Goal: Transaction & Acquisition: Purchase product/service

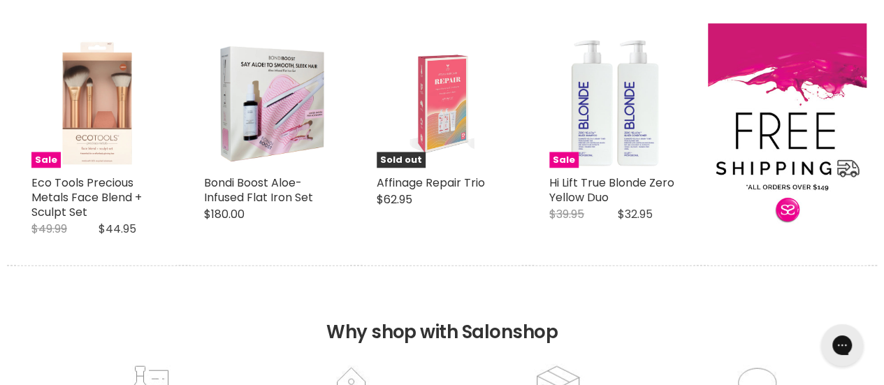
scroll to position [1323, 0]
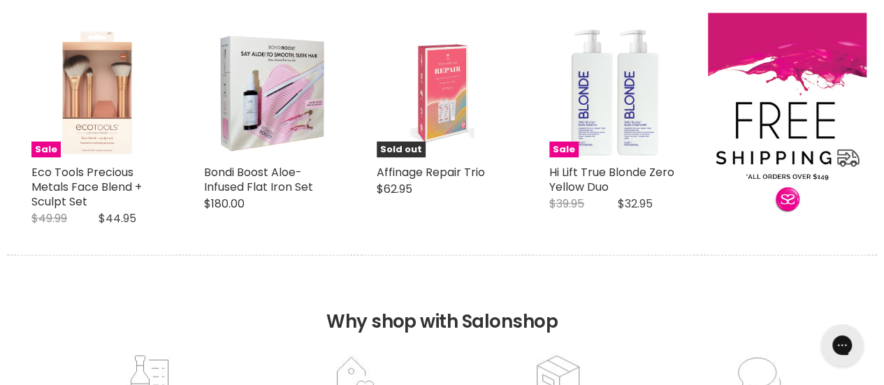
drag, startPoint x: 892, startPoint y: 51, endPoint x: 894, endPoint y: 257, distance: 206.1
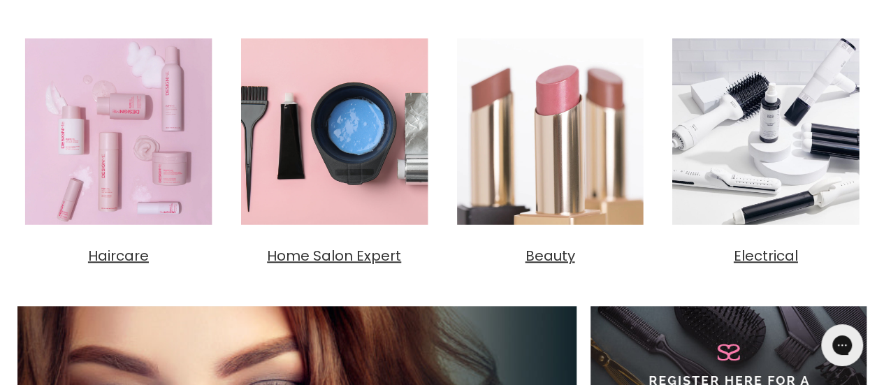
scroll to position [532, 0]
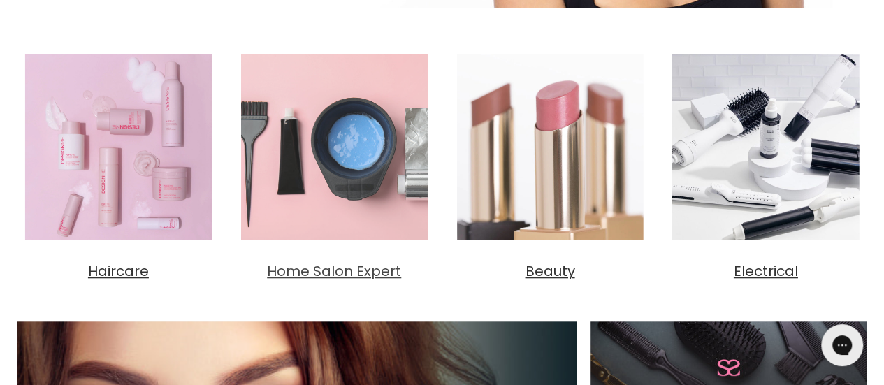
click at [326, 270] on span "Home Salon Expert" at bounding box center [334, 271] width 134 height 20
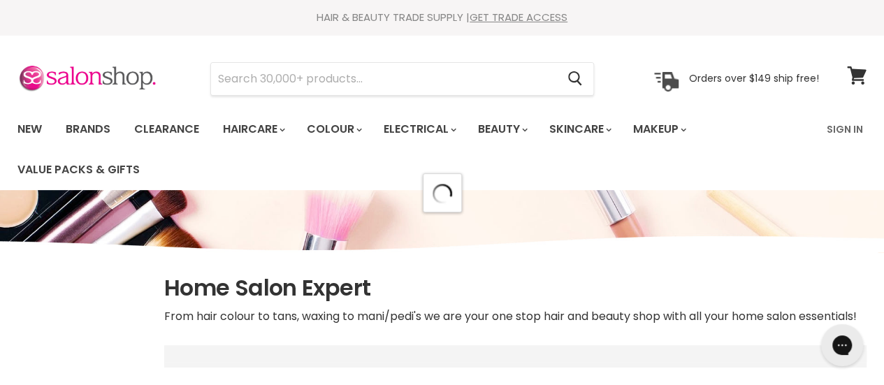
select select "manual"
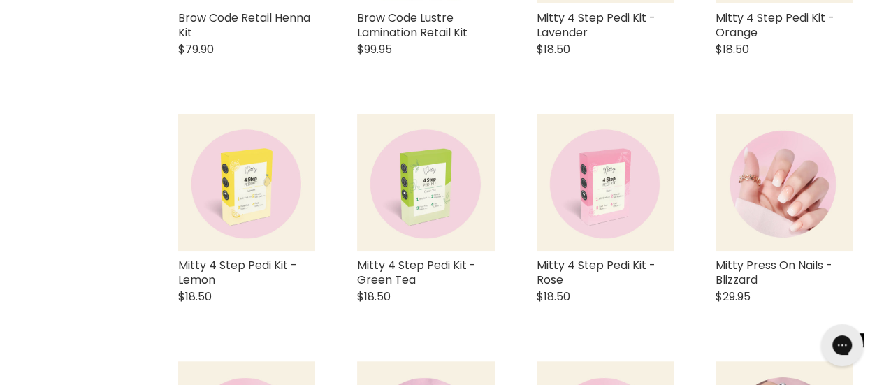
scroll to position [2814, 0]
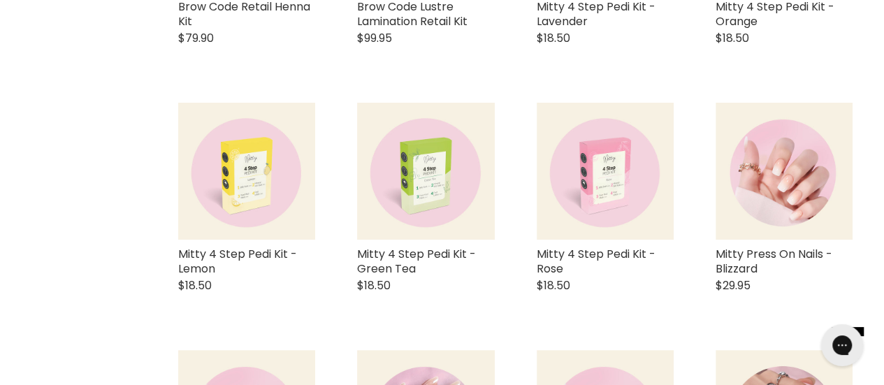
drag, startPoint x: 890, startPoint y: 30, endPoint x: 894, endPoint y: 277, distance: 247.4
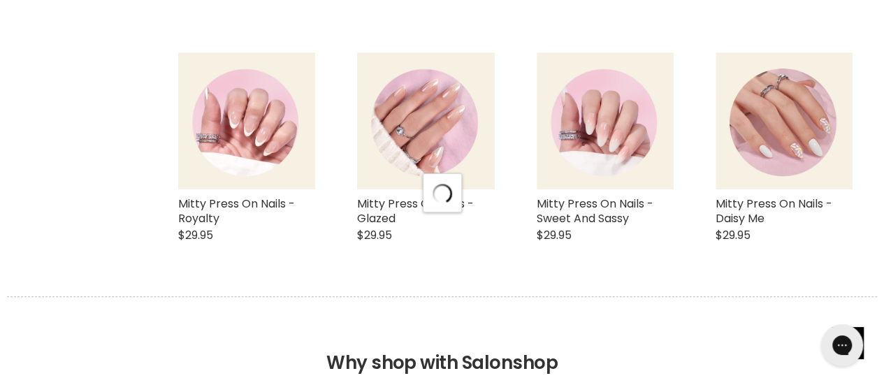
select select "manual"
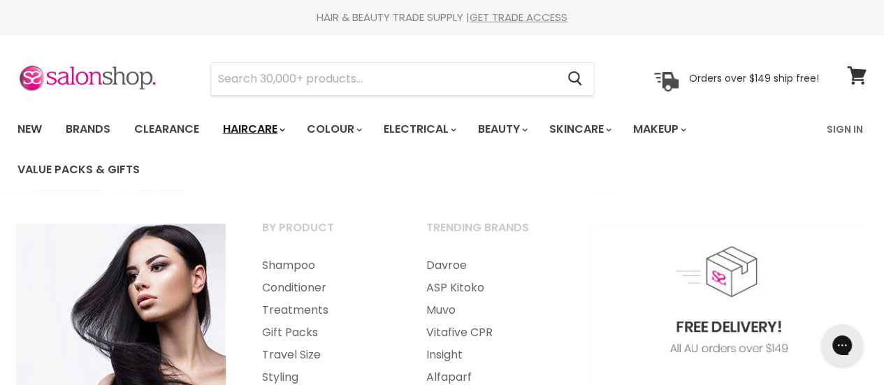
click at [263, 129] on link "Haircare" at bounding box center [252, 129] width 81 height 29
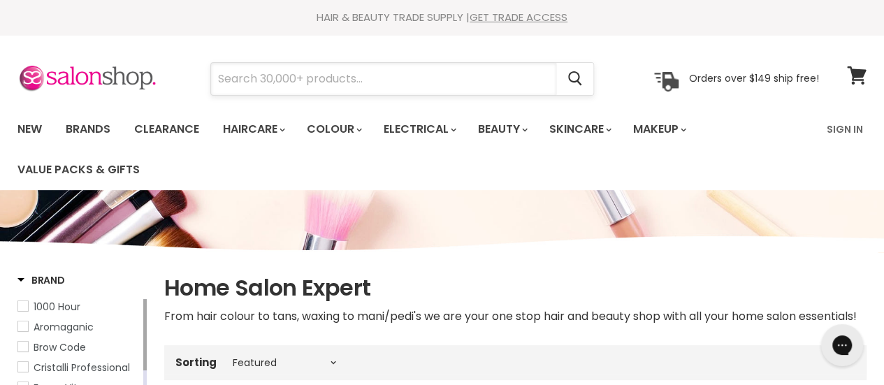
click at [323, 68] on input "Search" at bounding box center [383, 79] width 345 height 32
click at [317, 73] on input "Search" at bounding box center [383, 79] width 345 height 32
click at [263, 77] on input "Search" at bounding box center [383, 79] width 345 height 32
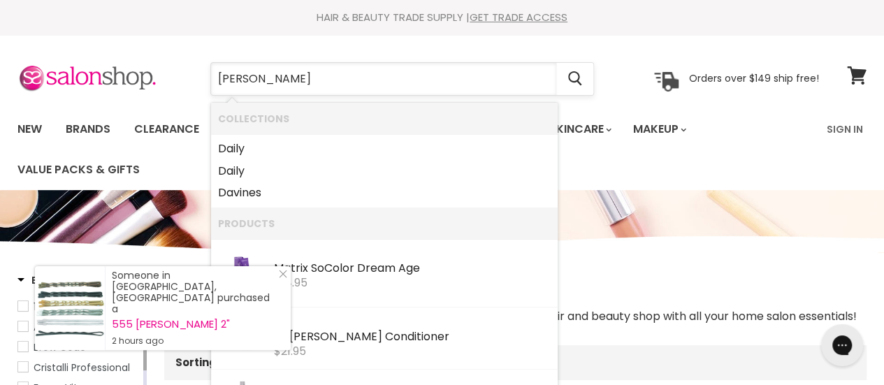
type input "davines"
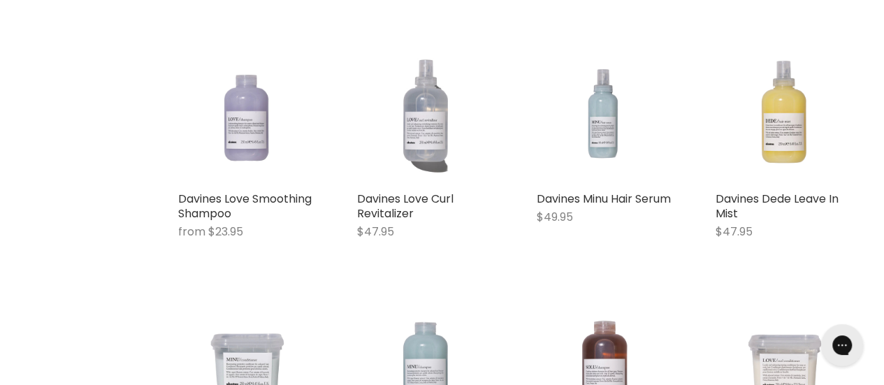
scroll to position [1055, 0]
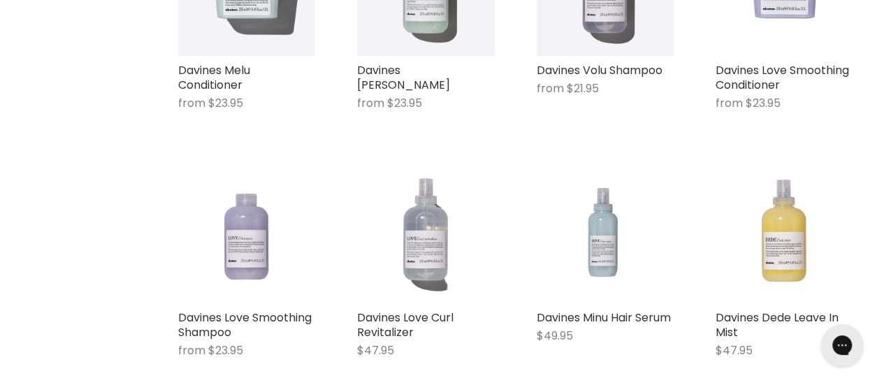
scroll to position [938, 0]
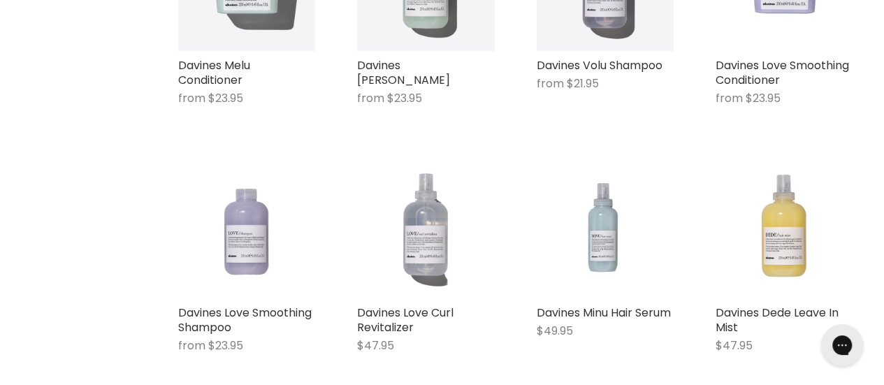
drag, startPoint x: 890, startPoint y: 36, endPoint x: 894, endPoint y: 184, distance: 148.2
click at [231, 242] on img "Main content" at bounding box center [246, 229] width 137 height 137
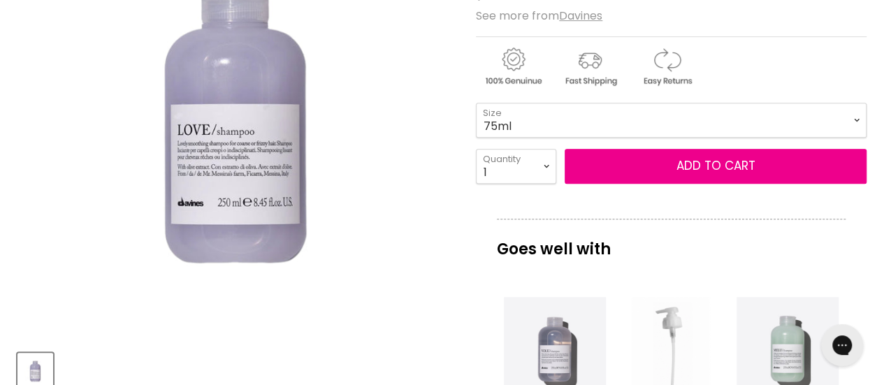
scroll to position [311, 0]
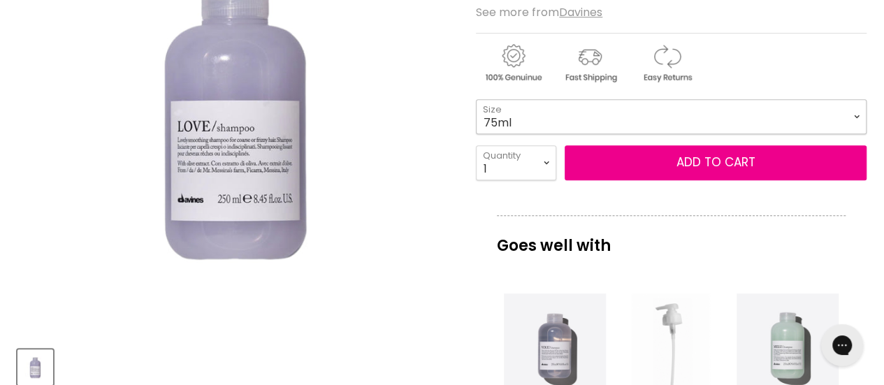
click at [857, 110] on select "75ml 250ml 1 Litre" at bounding box center [671, 116] width 391 height 35
click at [476, 99] on select "75ml 250ml 1 Litre" at bounding box center [671, 116] width 391 height 35
select select "1 Litre"
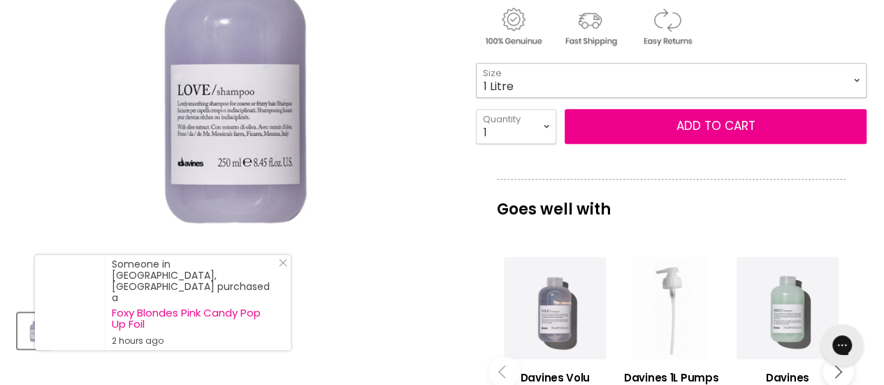
scroll to position [407, 0]
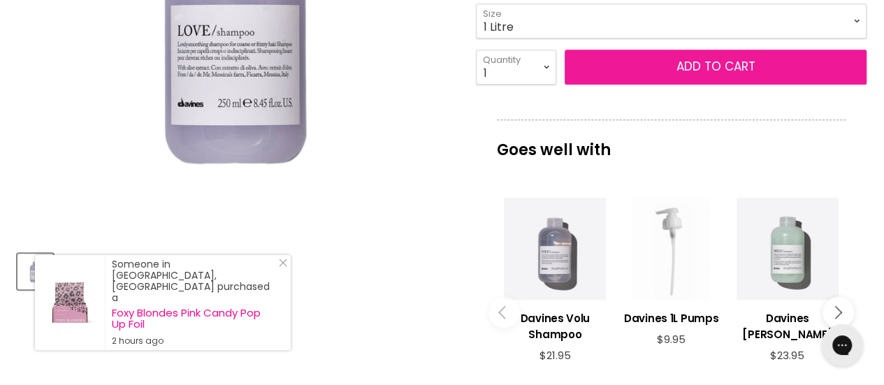
click at [718, 68] on button "Add to cart" at bounding box center [716, 67] width 302 height 35
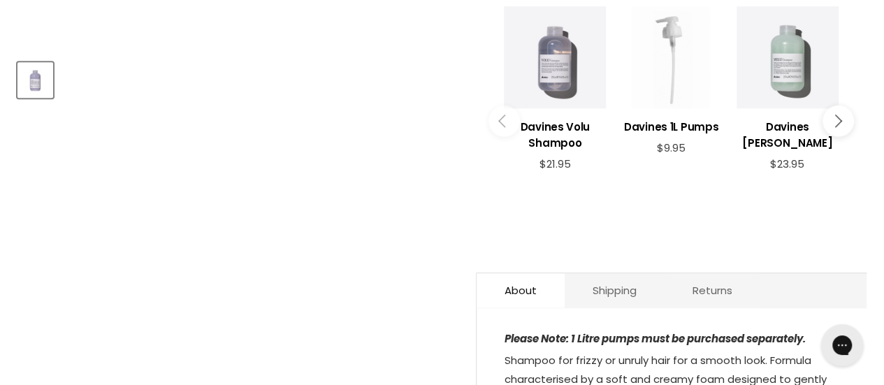
scroll to position [0, 0]
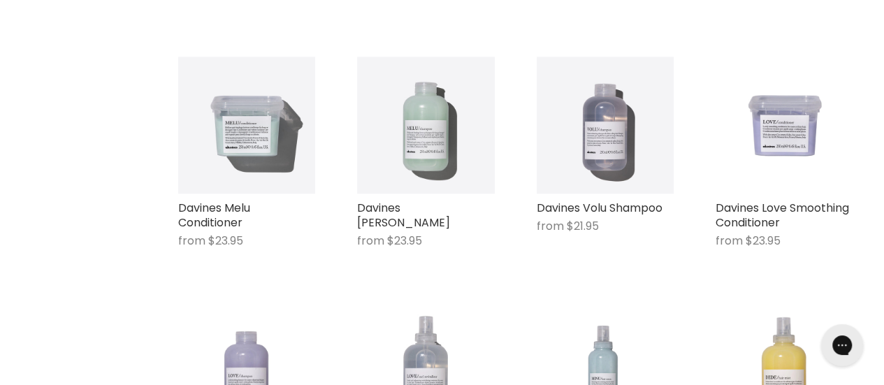
scroll to position [788, 0]
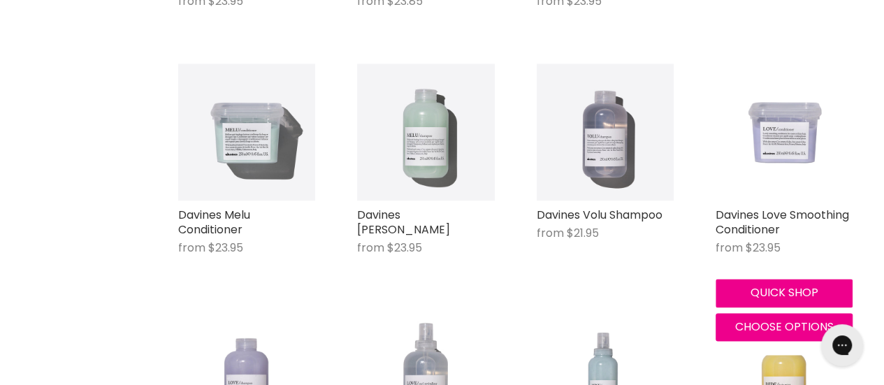
click at [783, 144] on img "Main content" at bounding box center [784, 132] width 137 height 137
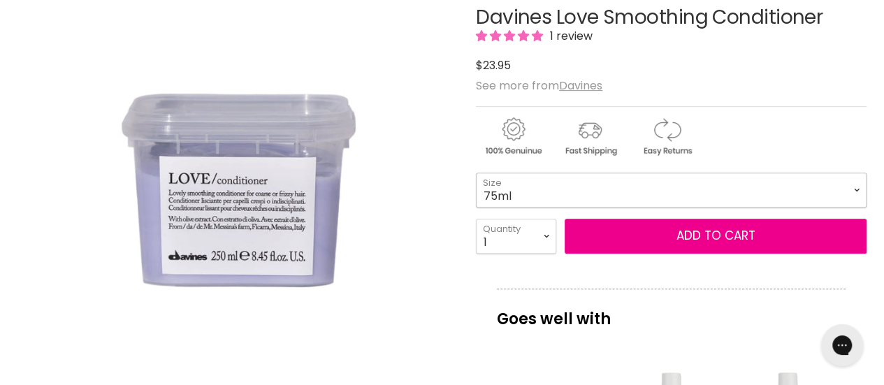
click at [857, 191] on select "75ml 250ml 1 Litre" at bounding box center [671, 190] width 391 height 35
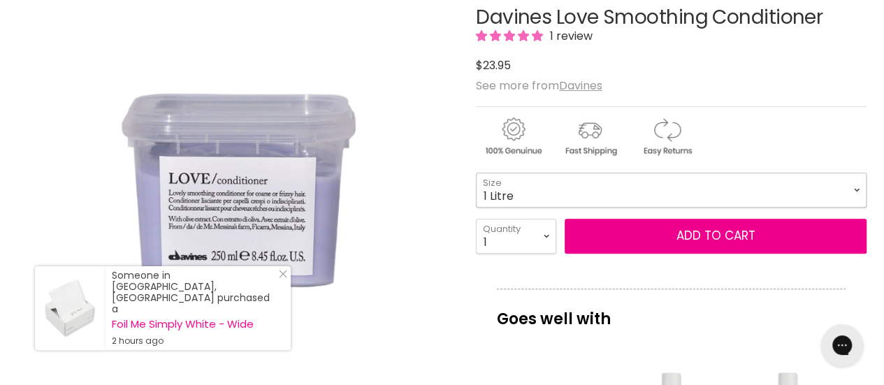
click at [476, 173] on select "75ml 250ml 1 Litre" at bounding box center [671, 190] width 391 height 35
select select "1 Litre"
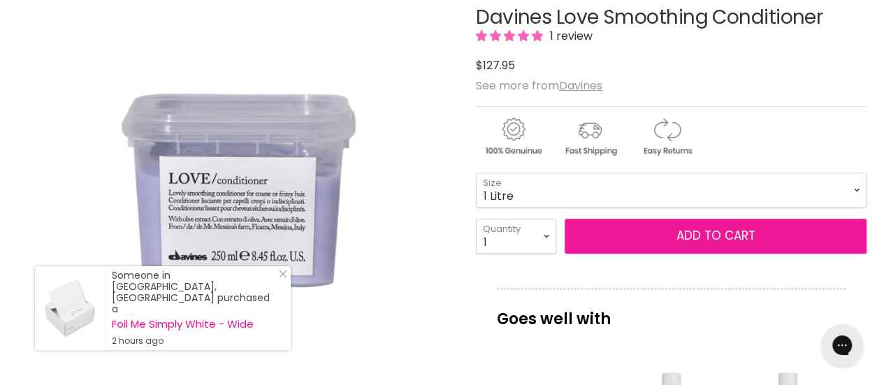
click at [730, 230] on button "Add to cart" at bounding box center [716, 236] width 302 height 35
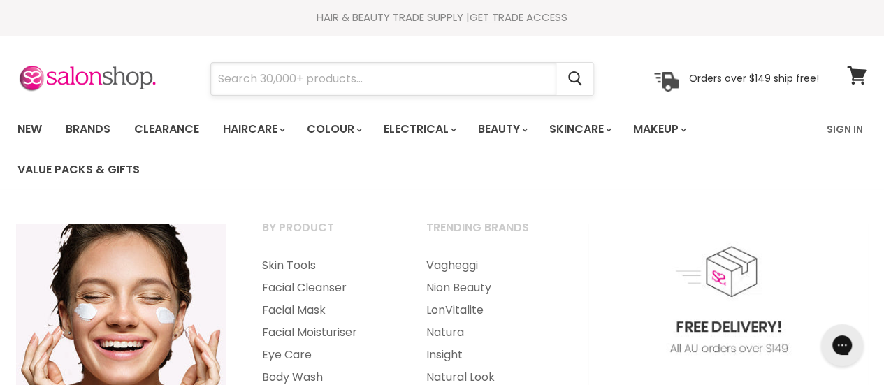
click at [398, 82] on input "Search" at bounding box center [383, 79] width 345 height 32
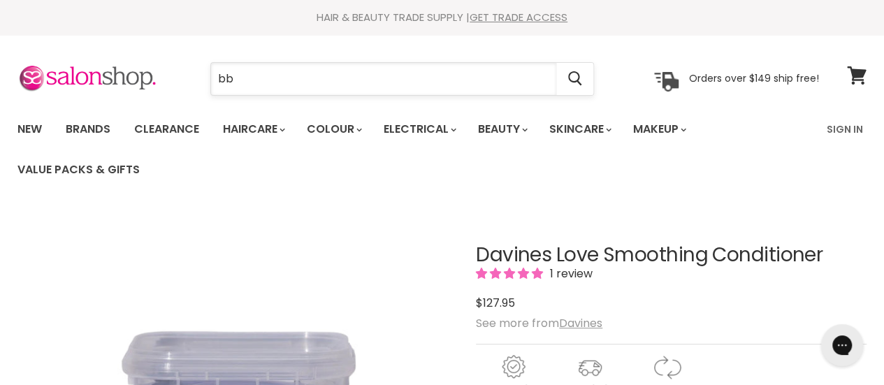
type input "bb"
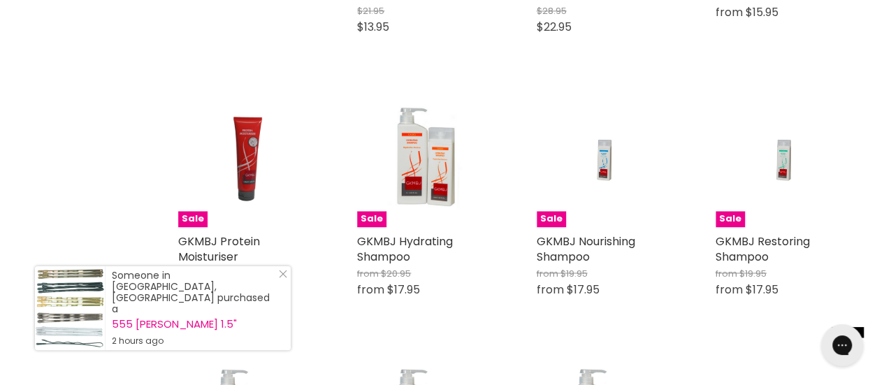
scroll to position [1075, 0]
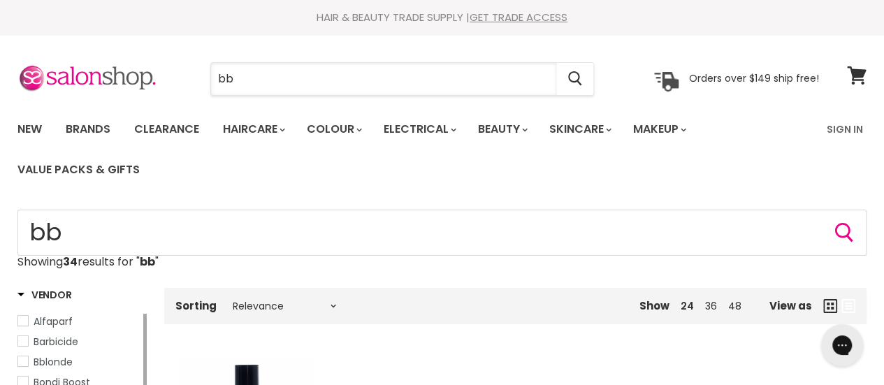
drag, startPoint x: 238, startPoint y: 78, endPoint x: 161, endPoint y: 65, distance: 78.7
click at [161, 65] on div "bb Cancel Orders over $149 ship free!" at bounding box center [417, 79] width 801 height 32
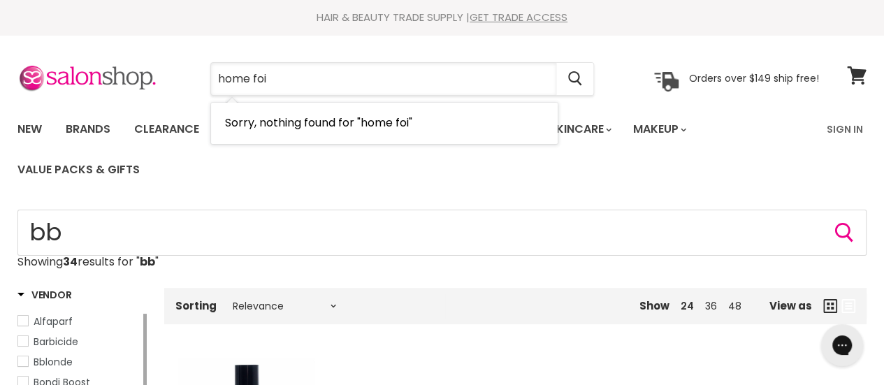
type input "home foil"
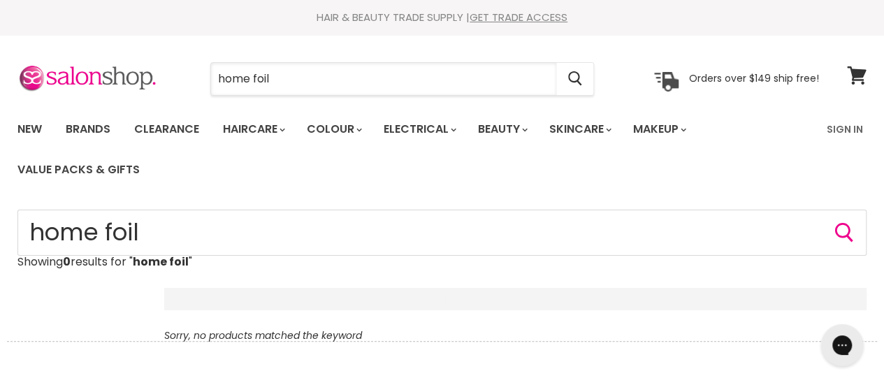
drag, startPoint x: 320, startPoint y: 85, endPoint x: 0, endPoint y: 55, distance: 321.4
click at [0, 55] on section "Menu home foil Cancel" at bounding box center [442, 72] width 884 height 74
type input "foil"
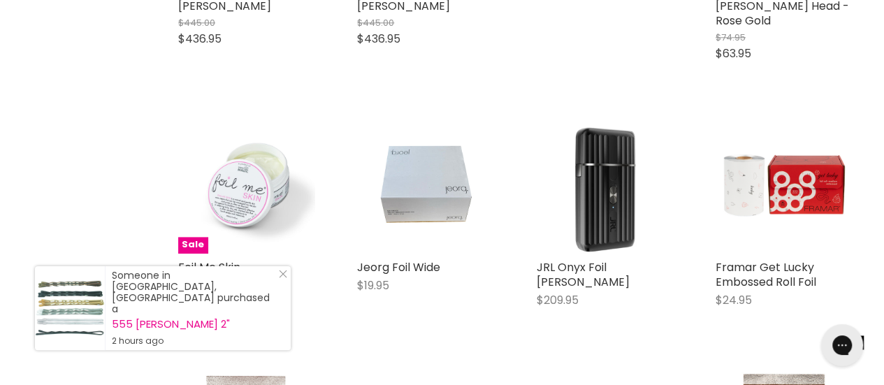
scroll to position [3541, 0]
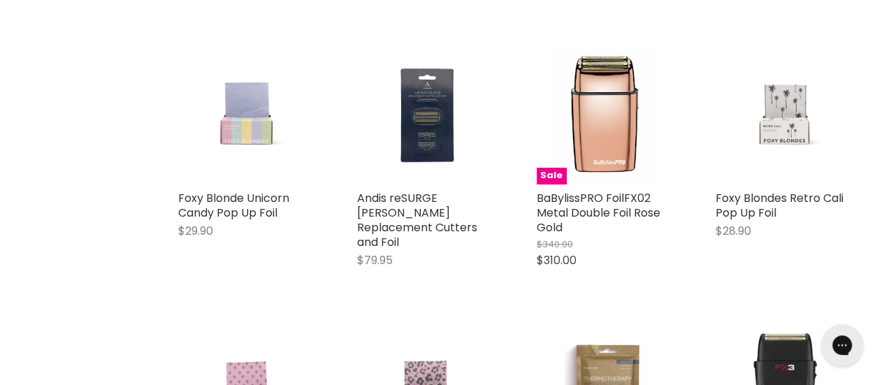
scroll to position [10526, 0]
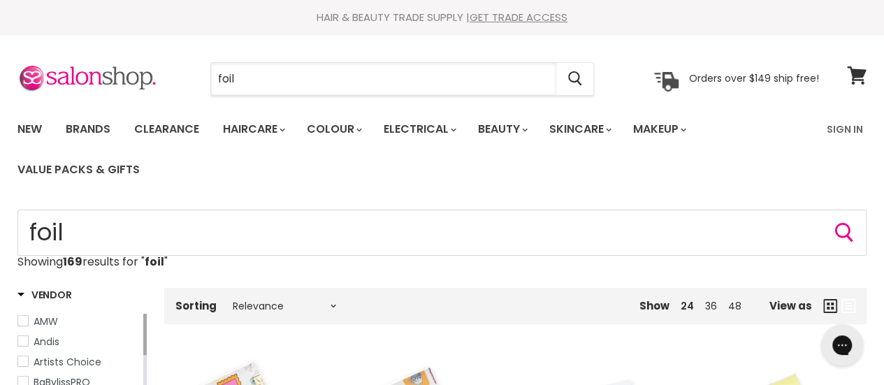
drag, startPoint x: 270, startPoint y: 82, endPoint x: 55, endPoint y: 57, distance: 216.1
click at [55, 57] on section "Menu foil Cancel" at bounding box center [442, 72] width 884 height 74
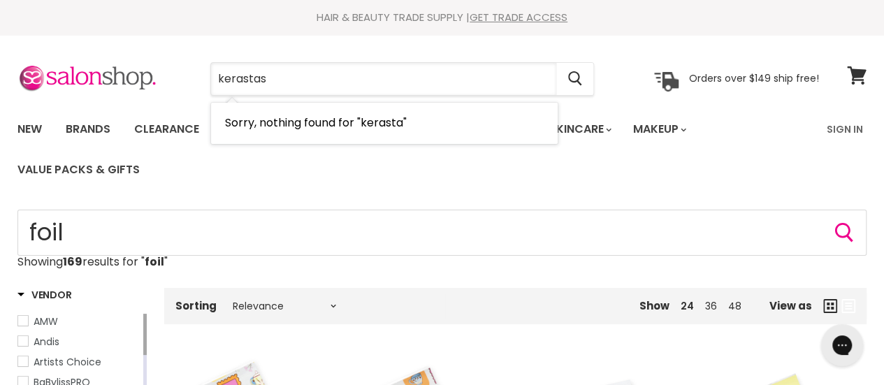
type input "kerastase"
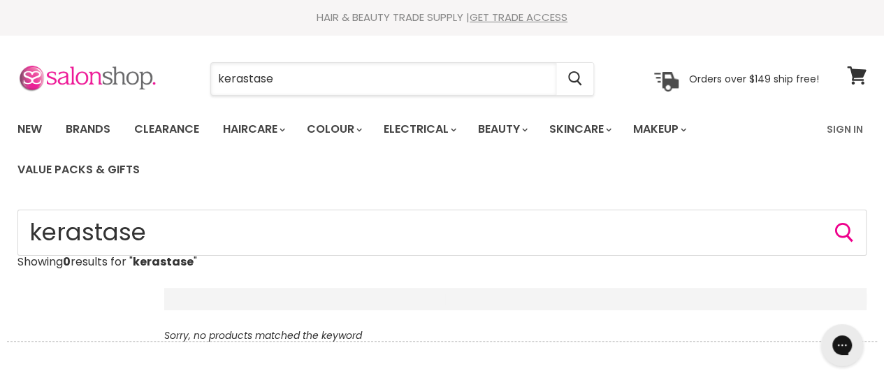
drag, startPoint x: 333, startPoint y: 78, endPoint x: 102, endPoint y: 82, distance: 230.6
click at [102, 82] on div "kerastase Cancel Orders over $149 ship free!" at bounding box center [417, 79] width 801 height 32
type input "milk"
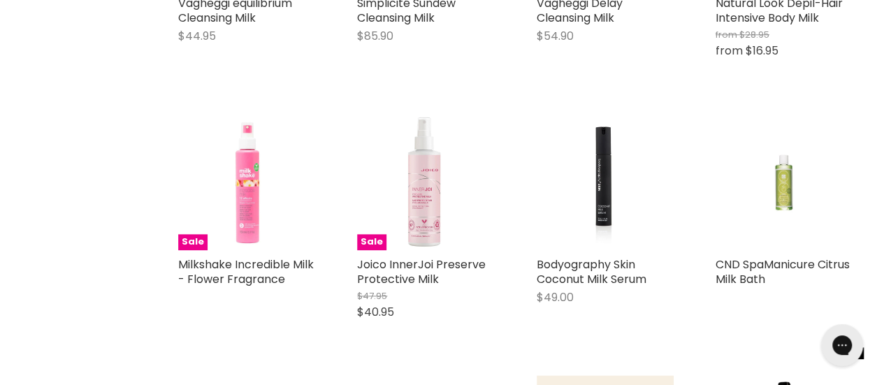
scroll to position [757, 0]
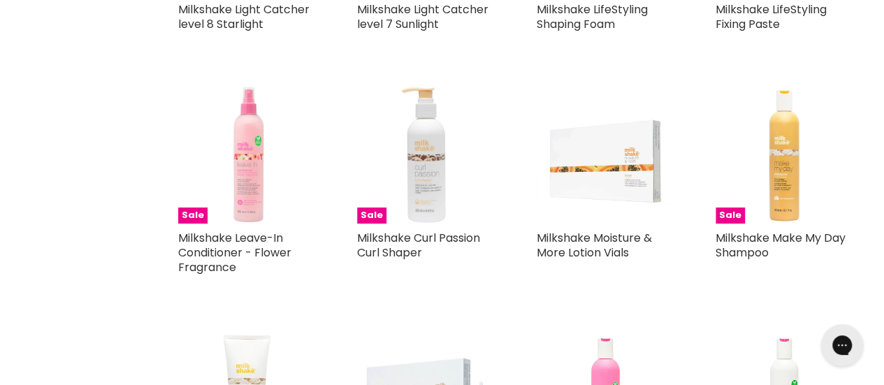
scroll to position [2497, 0]
